Goal: Information Seeking & Learning: Learn about a topic

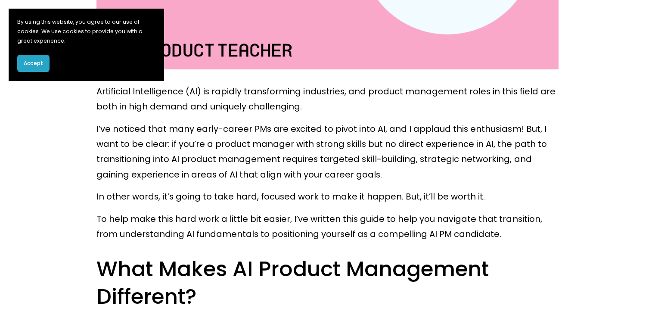
scroll to position [431, 0]
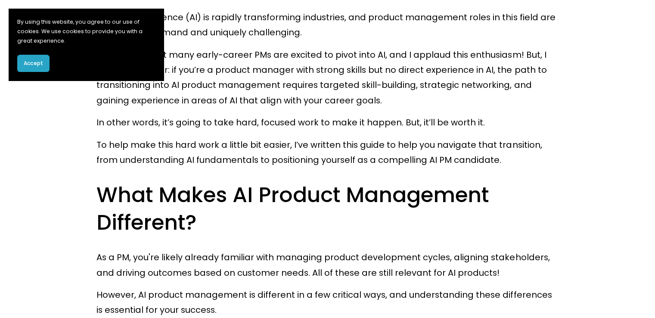
click at [29, 69] on button "Accept" at bounding box center [33, 63] width 32 height 17
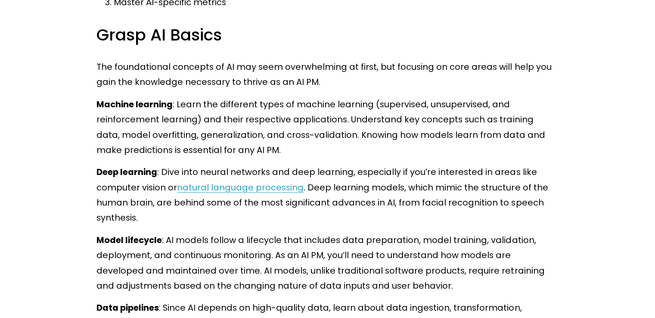
scroll to position [3334, 0]
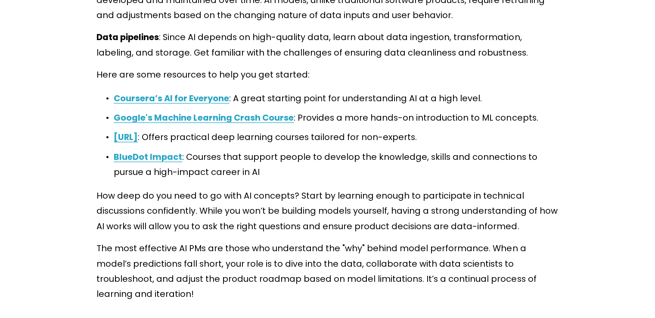
scroll to position [3592, 0]
click at [391, 240] on p "The most effective AI PMs are those who understand the "why" behind model perfo…" at bounding box center [327, 270] width 462 height 61
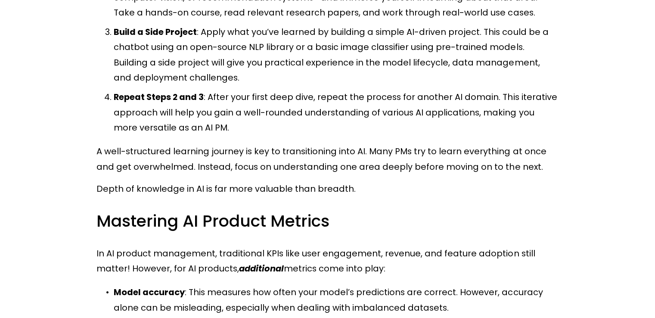
scroll to position [4066, 0]
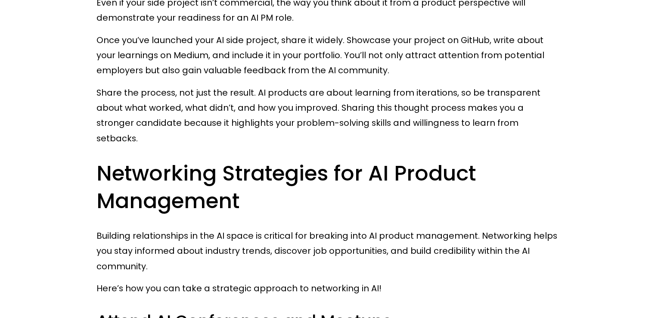
scroll to position [5874, 0]
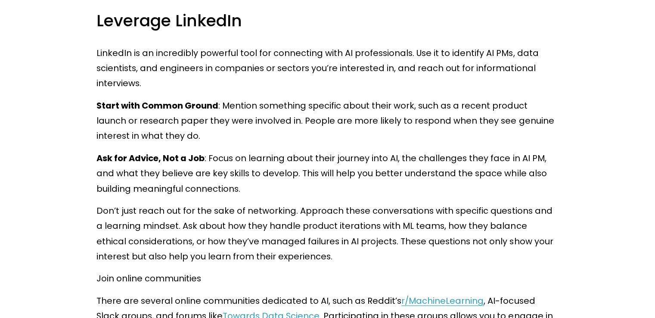
scroll to position [6477, 0]
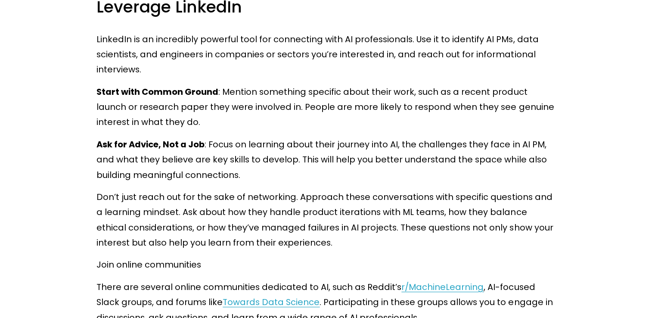
click at [479, 84] on p "Start with Common Ground : Mention something specific about their work, such as…" at bounding box center [327, 107] width 462 height 46
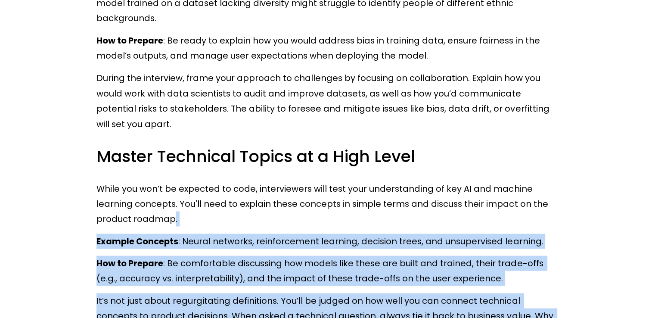
scroll to position [8113, 0]
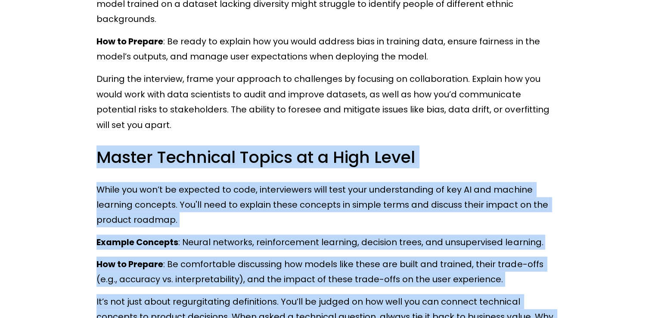
drag, startPoint x: 273, startPoint y: 170, endPoint x: 90, endPoint y: 57, distance: 214.2
copy div "Master Technical Topics at a High Level While you won’t be expected to code, in…"
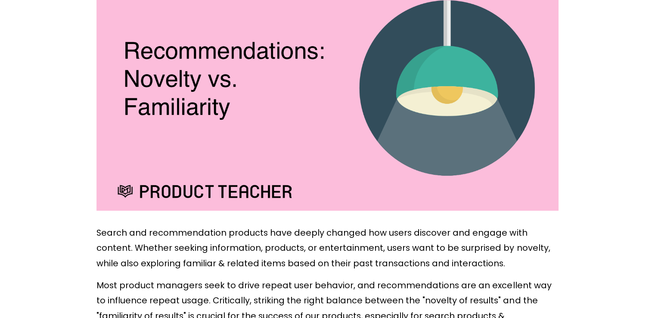
scroll to position [431, 0]
